Goal: Find specific page/section: Find specific page/section

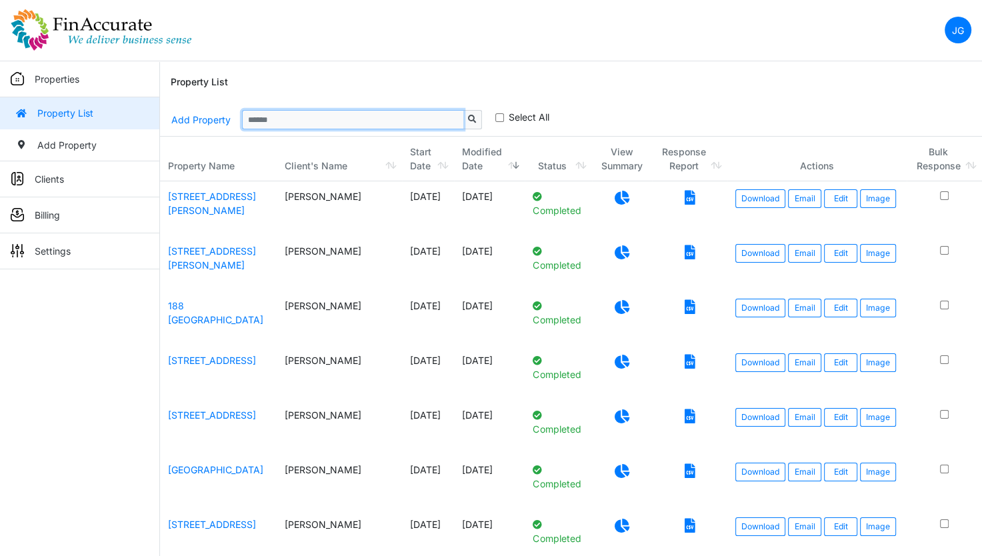
click at [283, 110] on input "Sizing example input" at bounding box center [352, 119] width 221 height 19
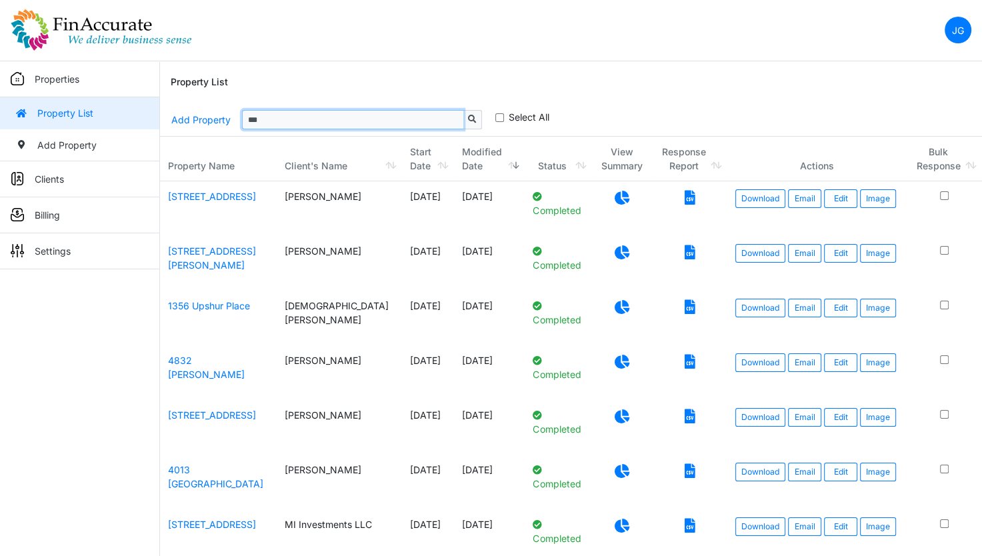
drag, startPoint x: 303, startPoint y: 122, endPoint x: 249, endPoint y: 127, distance: 54.8
click at [249, 127] on input "***" at bounding box center [352, 119] width 221 height 19
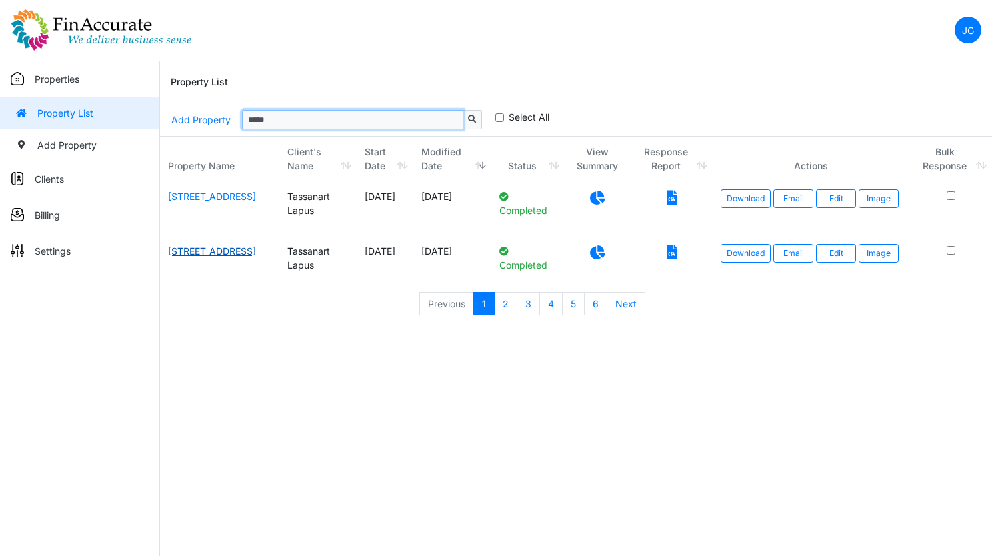
type input "*****"
click at [228, 257] on link "3676 LOWER HONOAPIILANI ROAD UNIT #C301" at bounding box center [212, 250] width 88 height 11
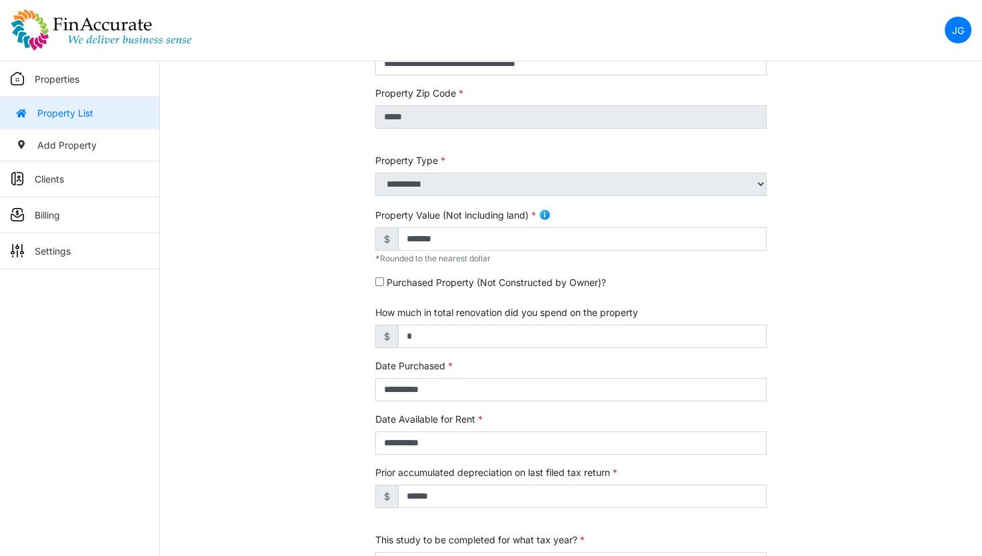
scroll to position [333, 0]
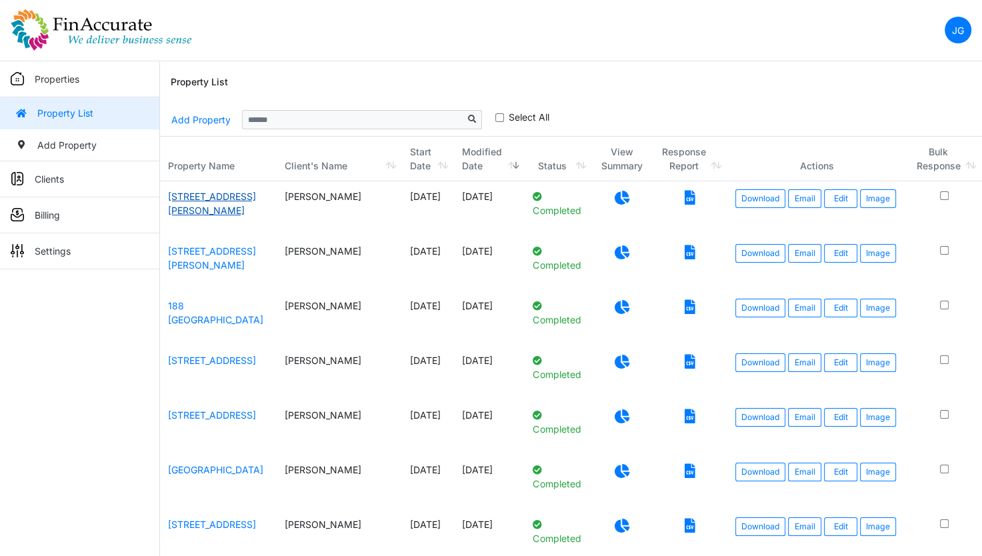
click at [211, 199] on link "[STREET_ADDRESS][PERSON_NAME]" at bounding box center [212, 203] width 88 height 25
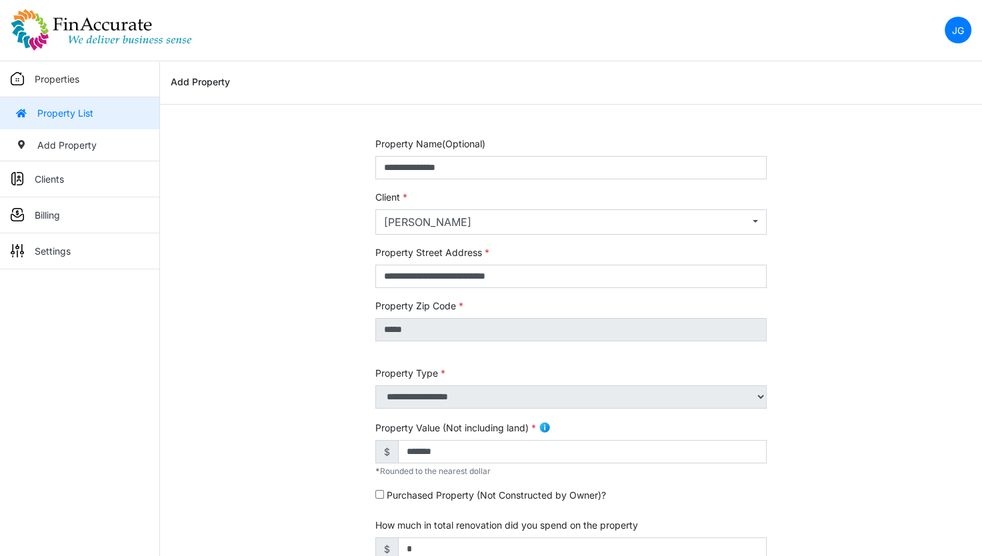
click at [61, 71] on link "Properties" at bounding box center [79, 79] width 159 height 36
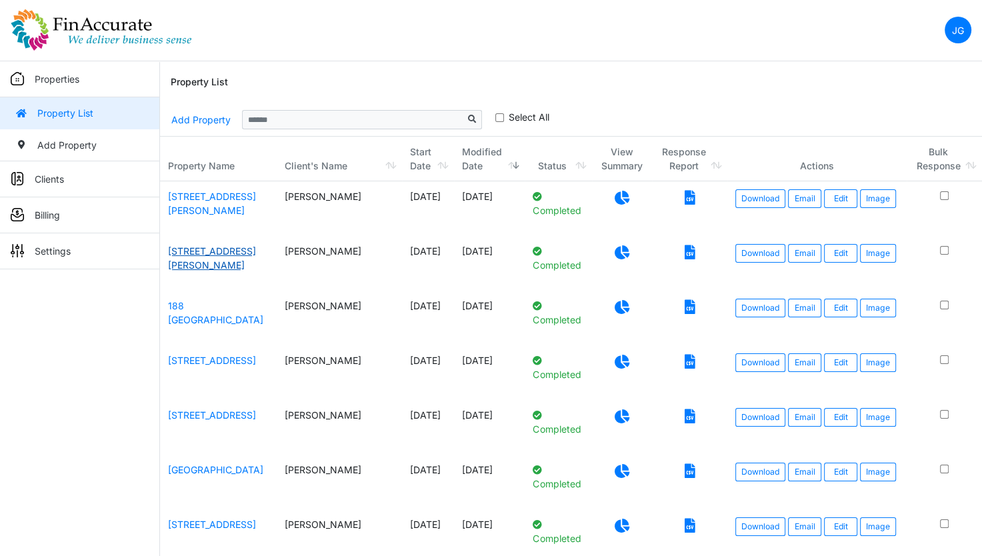
click at [203, 254] on link "[STREET_ADDRESS][PERSON_NAME]" at bounding box center [212, 257] width 88 height 25
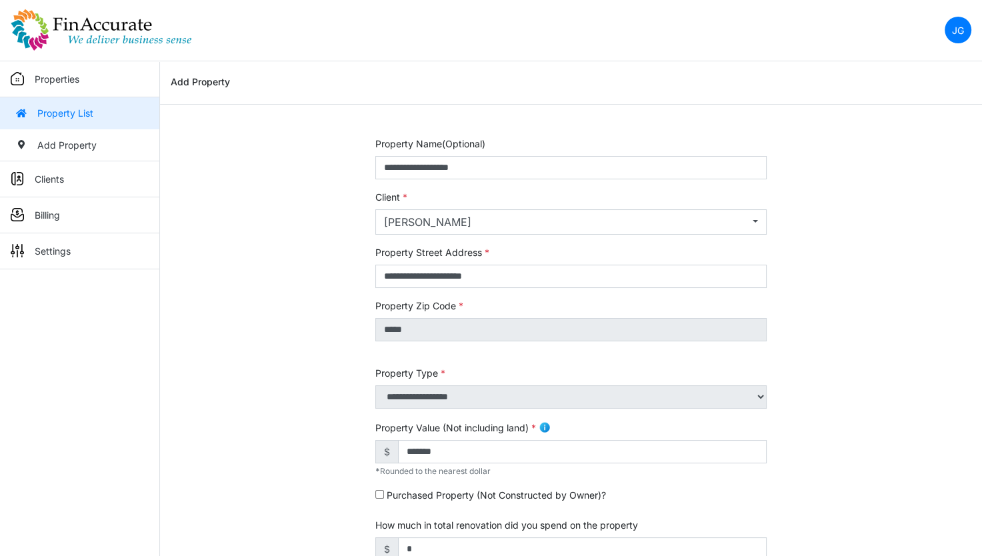
click at [56, 41] on img at bounding box center [101, 30] width 181 height 43
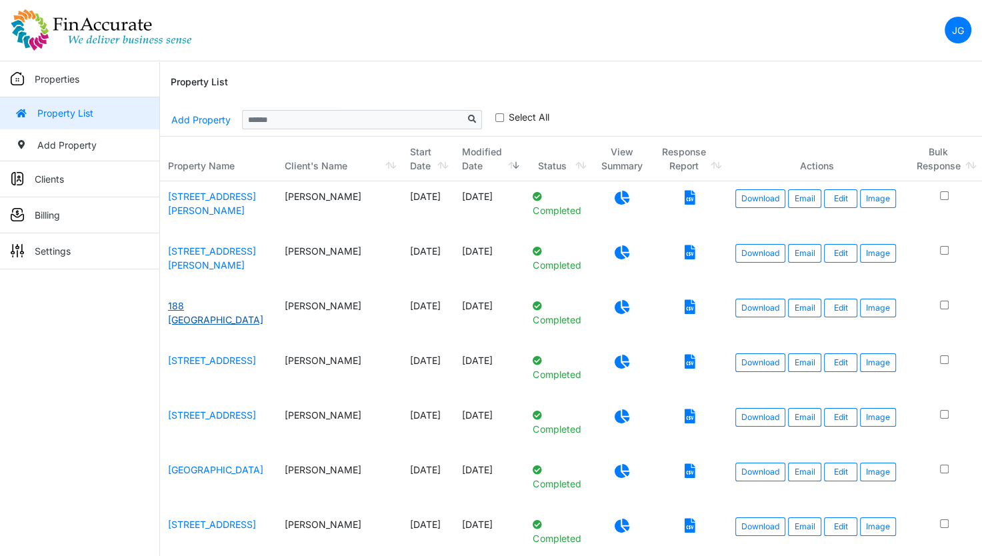
click at [214, 303] on link "188 Fitchburg" at bounding box center [215, 312] width 95 height 25
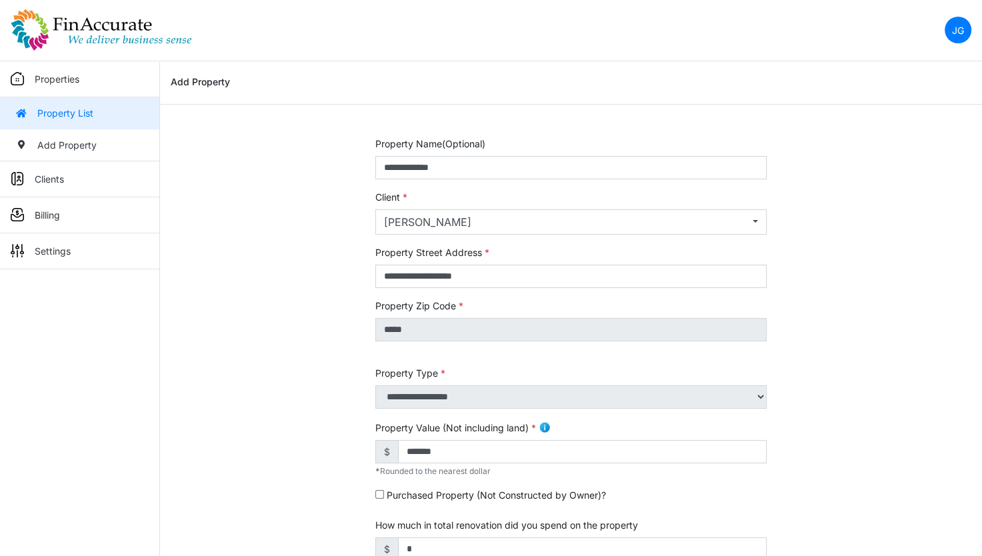
click at [43, 16] on img at bounding box center [101, 30] width 181 height 43
